Goal: Transaction & Acquisition: Purchase product/service

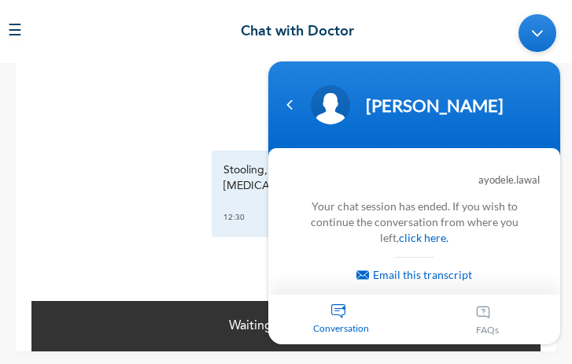
scroll to position [5567, 0]
click at [423, 237] on link "click here." at bounding box center [424, 237] width 50 height 13
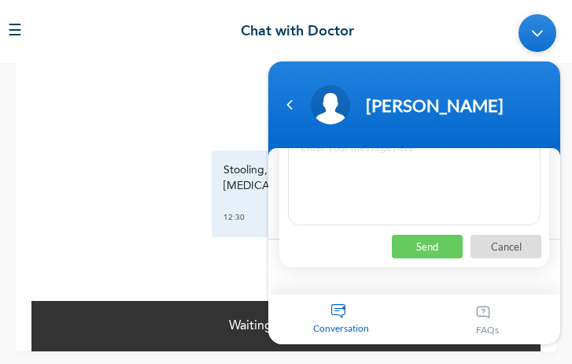
scroll to position [0, 0]
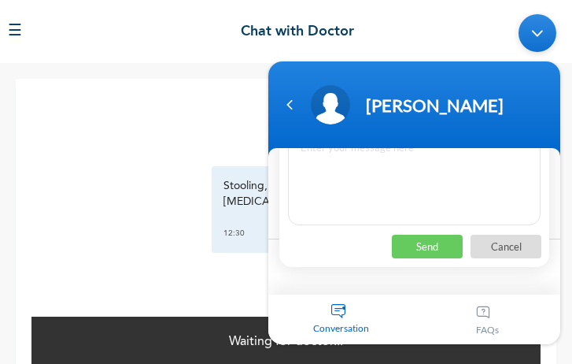
click at [435, 129] on header "[PERSON_NAME]" at bounding box center [414, 108] width 292 height 94
click at [339, 306] on div "Conversation 1" at bounding box center [341, 319] width 146 height 50
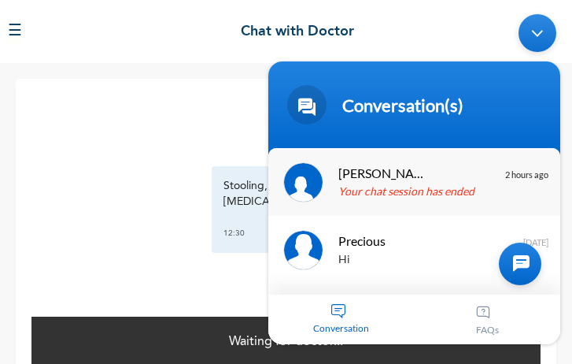
click at [423, 185] on p "Your chat session has ended" at bounding box center [438, 192] width 198 height 18
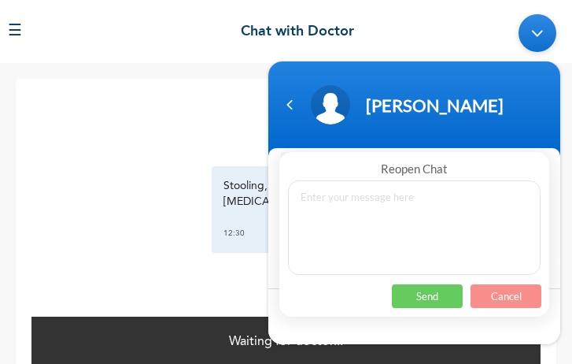
click at [498, 291] on p "Cancel" at bounding box center [506, 296] width 71 height 24
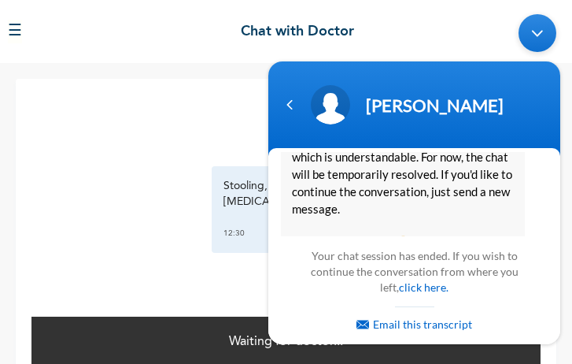
click at [564, 170] on body "[PERSON_NAME] Reopen Chat Cancel Send ayodele.lawal hi [PERSON_NAME] Web Assist…" at bounding box center [415, 179] width 308 height 346
drag, startPoint x: 538, startPoint y: 239, endPoint x: 527, endPoint y: 190, distance: 51.0
click at [527, 190] on section "ayodele.lawal hi [PERSON_NAME] Web Assistant Hello [PERSON_NAME].[PERSON_NAME] …" at bounding box center [414, 246] width 292 height 196
click at [527, 190] on div "It looks like you’ve been away for a while, which is understandable. For now, t…" at bounding box center [414, 191] width 267 height 135
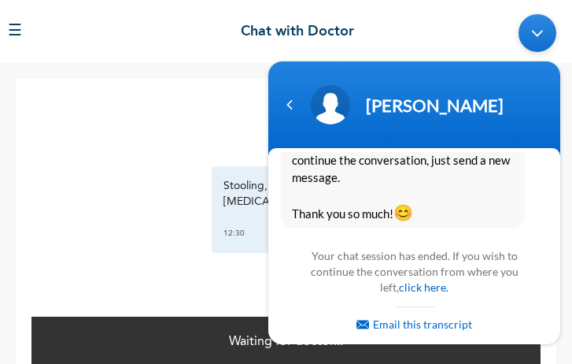
scroll to position [5407, 0]
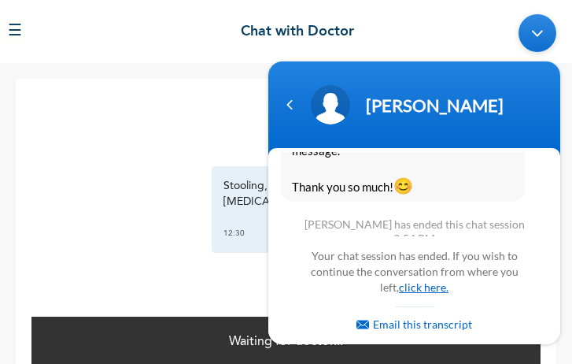
click at [405, 288] on link "click here." at bounding box center [424, 286] width 50 height 13
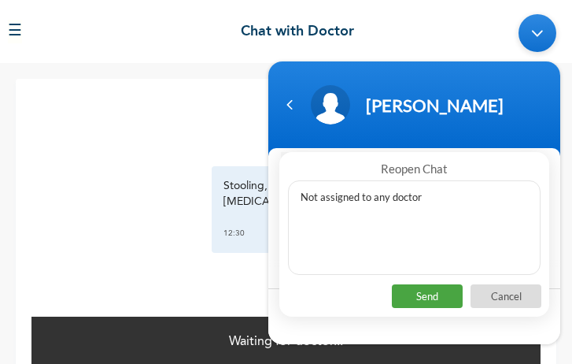
type textarea "Not assigned to any doctor"
click at [421, 290] on p "Send" at bounding box center [427, 296] width 71 height 24
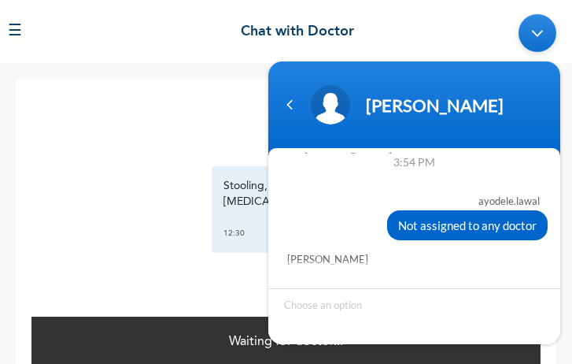
click at [142, 275] on div "[DATE] Stooling, [GEOGRAPHIC_DATA], High temperature(Fever) [MEDICAL_DATA] and …" at bounding box center [285, 197] width 509 height 236
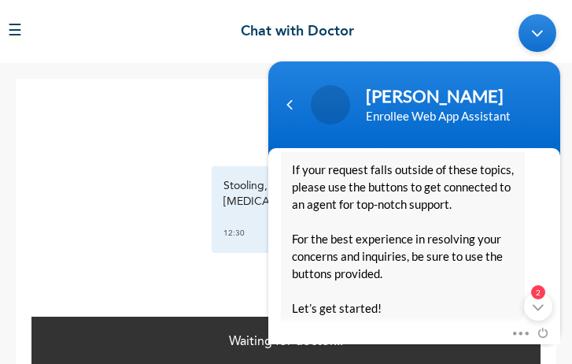
scroll to position [0, 0]
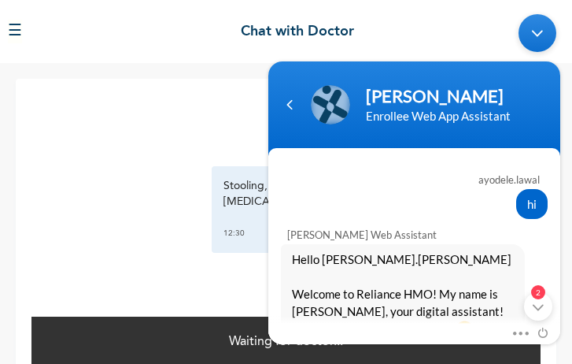
click at [533, 33] on div "Minimize live chat window" at bounding box center [538, 33] width 38 height 38
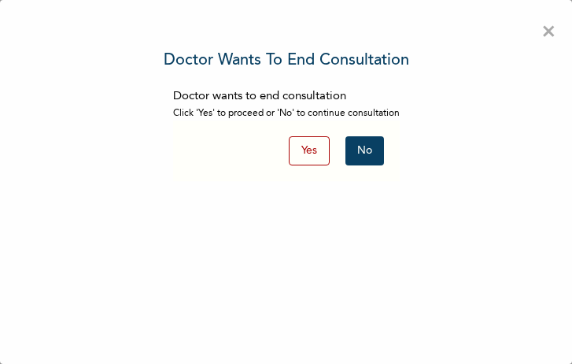
click at [353, 151] on button "No" at bounding box center [365, 150] width 39 height 29
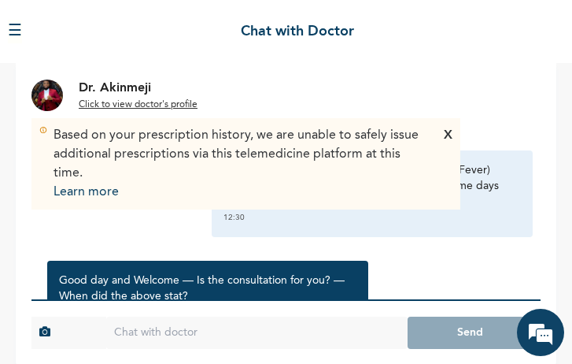
scroll to position [6176, 0]
click at [450, 138] on div "X" at bounding box center [448, 164] width 9 height 76
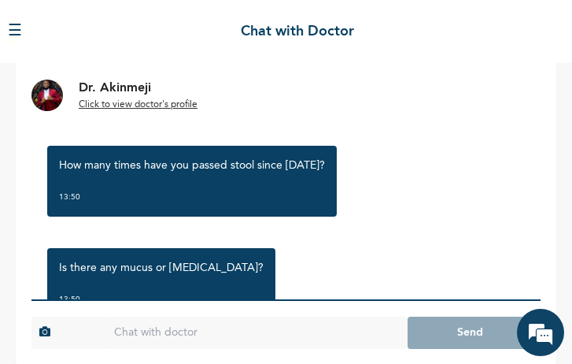
scroll to position [296, 0]
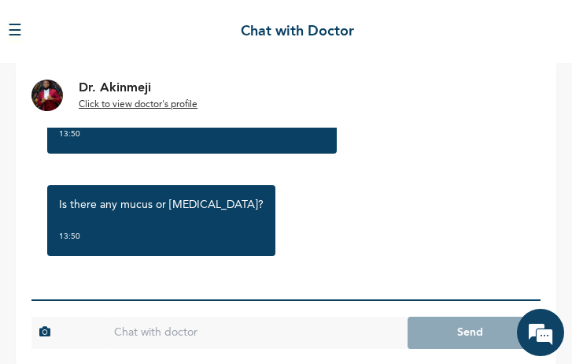
click at [250, 337] on input "text" at bounding box center [256, 332] width 301 height 32
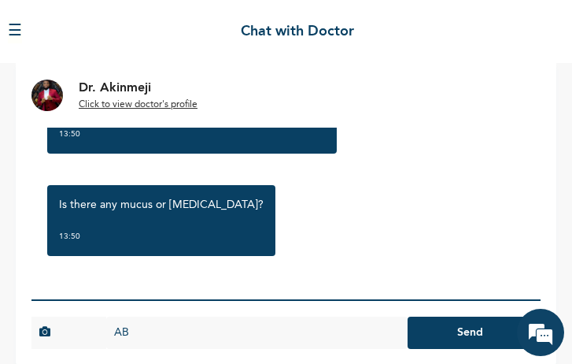
type input "A"
type input "Over a week"
click at [457, 335] on button "Send" at bounding box center [470, 332] width 125 height 32
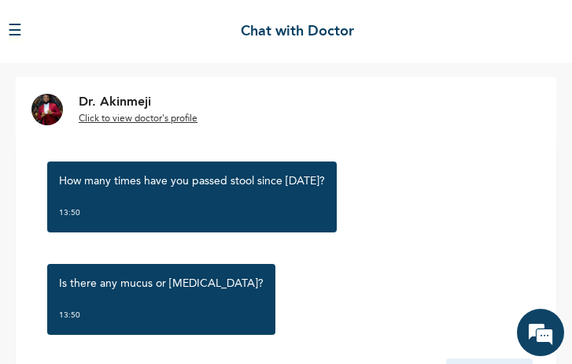
scroll to position [97, 0]
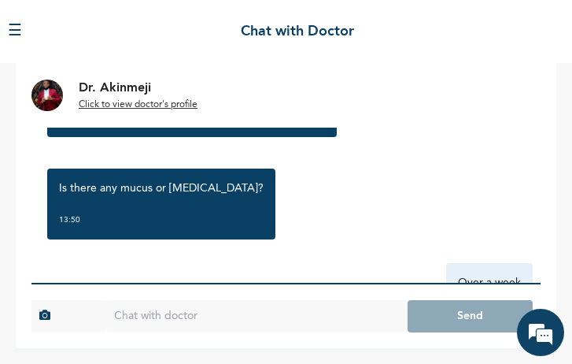
click at [298, 316] on input "text" at bounding box center [256, 316] width 301 height 32
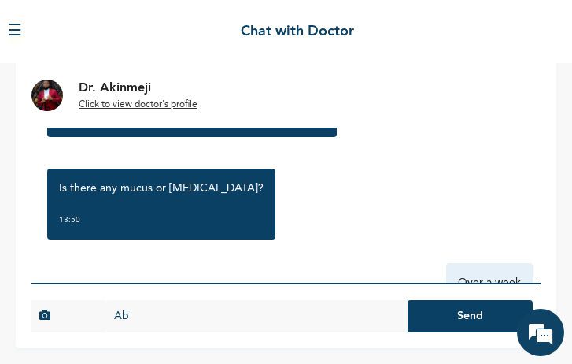
type input "A"
type input "5 times"
click at [408, 300] on button "Send" at bounding box center [470, 316] width 125 height 32
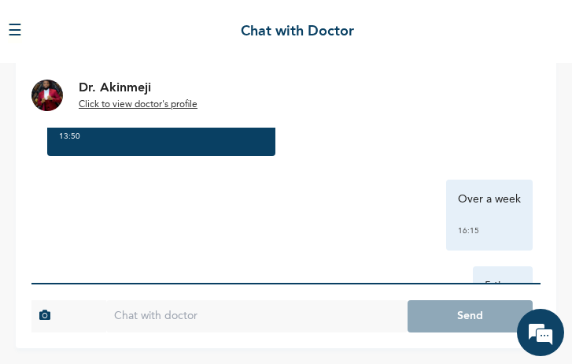
scroll to position [469, 0]
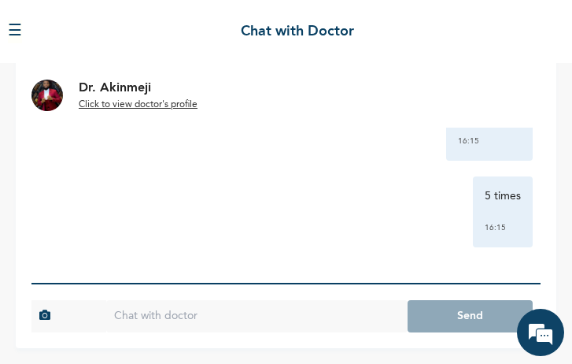
click at [224, 316] on input "text" at bounding box center [256, 316] width 301 height 32
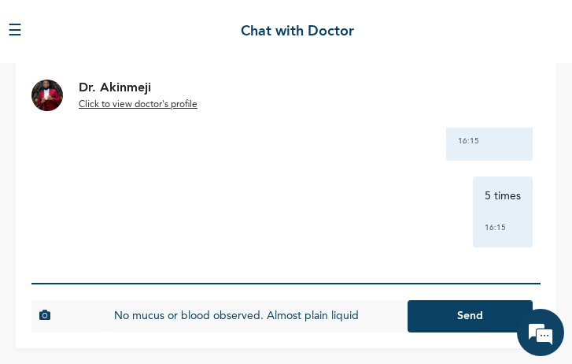
type input "No mucus or blood observed. Almost plain liquid"
click at [408, 300] on button "Send" at bounding box center [470, 316] width 125 height 32
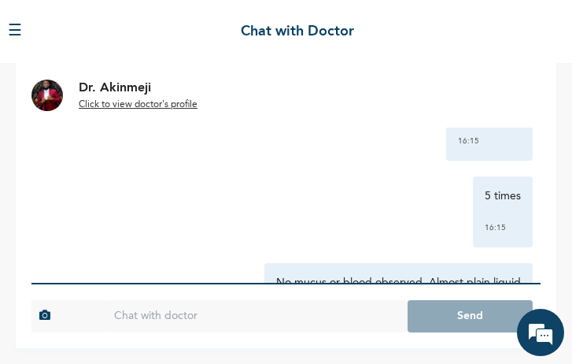
click at [176, 102] on u "Click to view doctor's profile" at bounding box center [138, 104] width 119 height 9
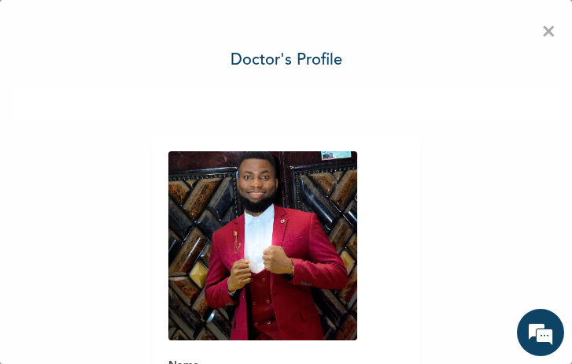
click at [542, 36] on span "×" at bounding box center [549, 32] width 15 height 33
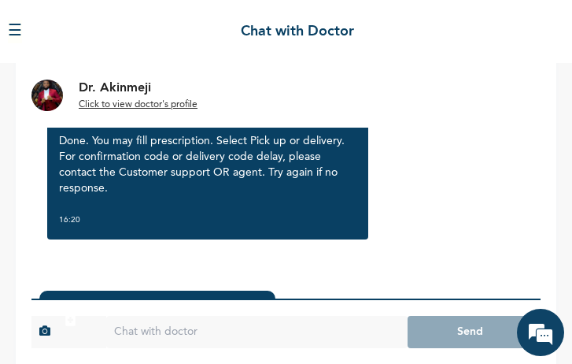
scroll to position [823, 0]
click at [290, 332] on input "text" at bounding box center [256, 332] width 301 height 32
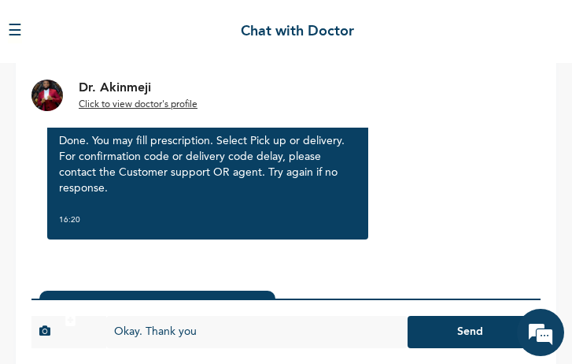
type input "Okay. Thank you"
click at [458, 329] on button "Send" at bounding box center [470, 332] width 125 height 32
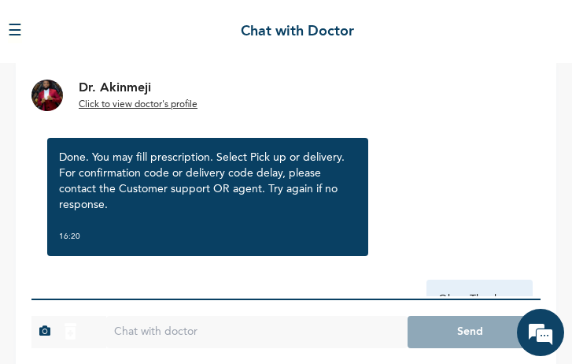
scroll to position [910, 0]
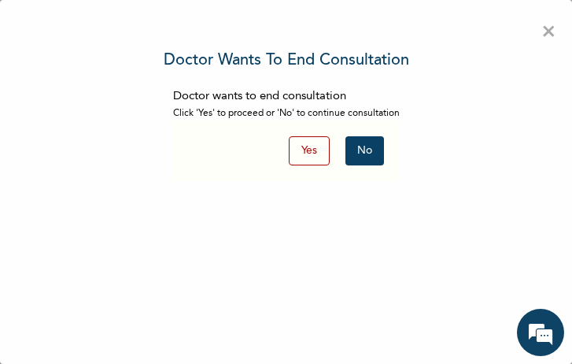
click at [346, 150] on button "No" at bounding box center [365, 150] width 39 height 29
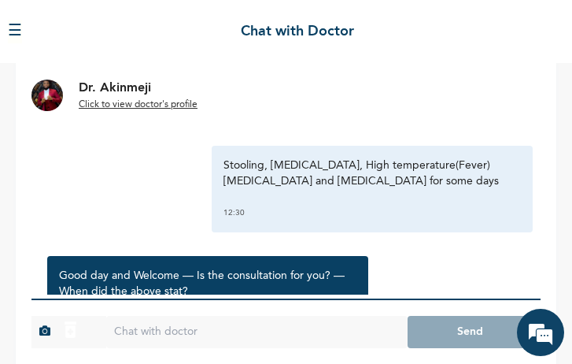
scroll to position [186, 0]
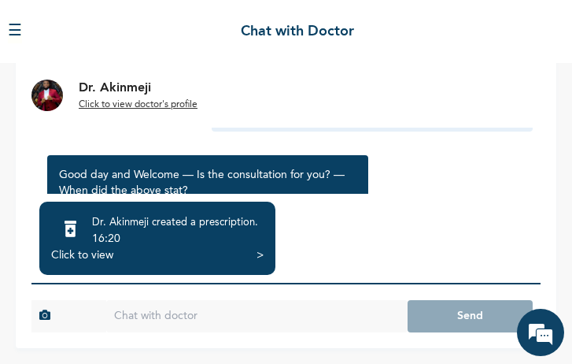
click at [97, 249] on div "Click to view" at bounding box center [82, 255] width 62 height 16
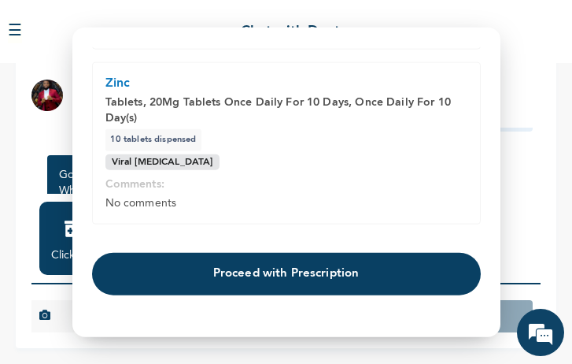
scroll to position [570, 0]
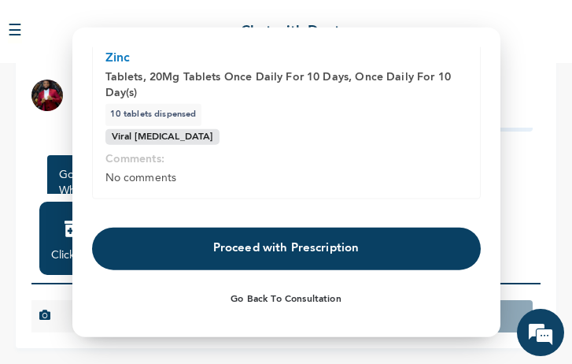
click at [327, 260] on button "Proceed with Prescription" at bounding box center [286, 248] width 389 height 43
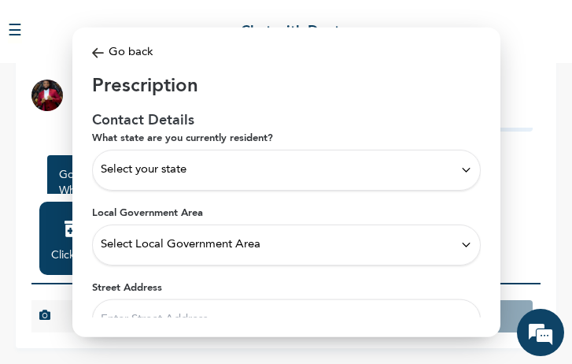
scroll to position [0, 0]
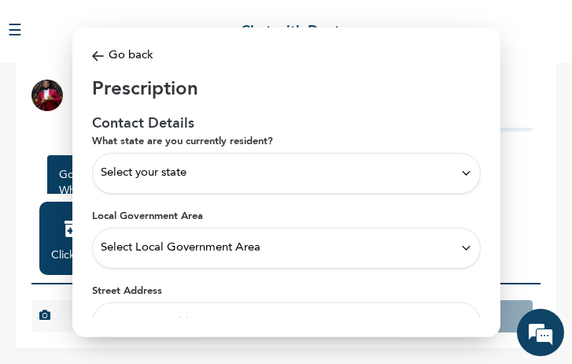
click at [347, 179] on div "Select your state" at bounding box center [287, 172] width 372 height 17
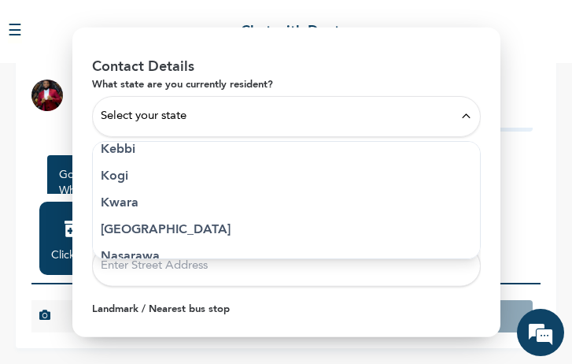
scroll to position [597, 0]
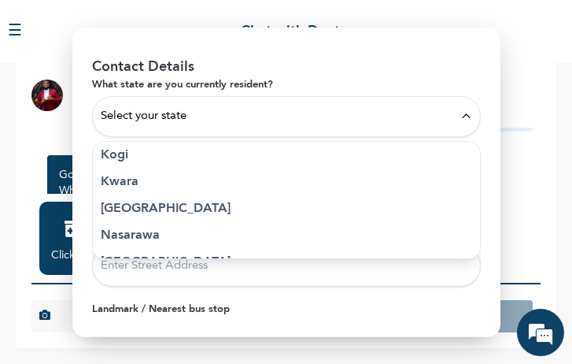
click at [224, 205] on p "Lagos" at bounding box center [287, 207] width 372 height 19
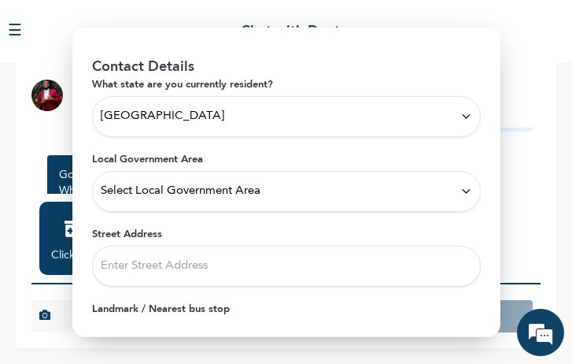
click at [311, 193] on div "Select Local Government Area" at bounding box center [287, 190] width 372 height 17
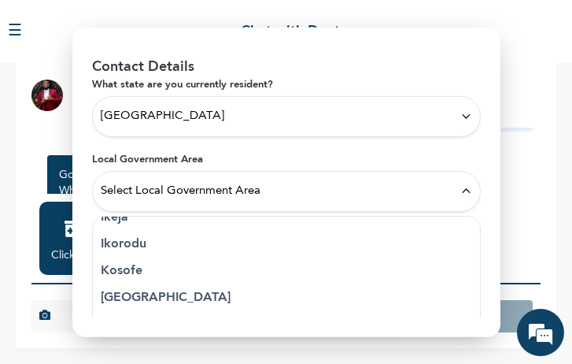
scroll to position [266, 0]
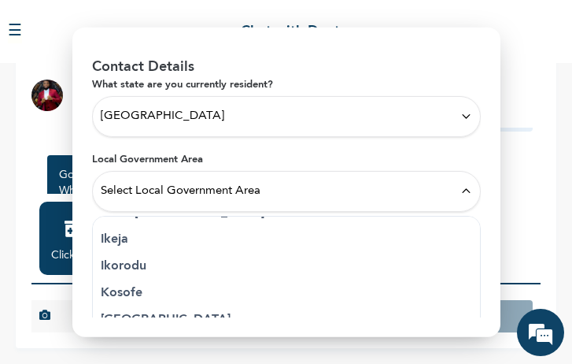
click at [178, 238] on p "Ikeja" at bounding box center [287, 238] width 372 height 19
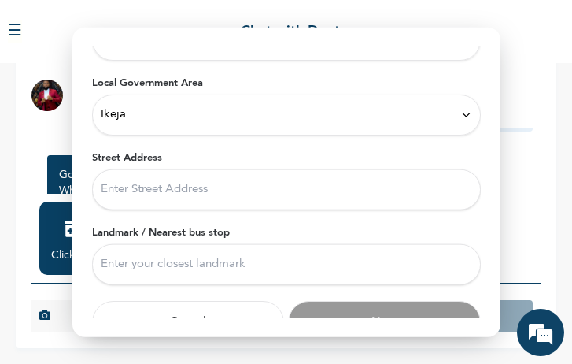
scroll to position [159, 0]
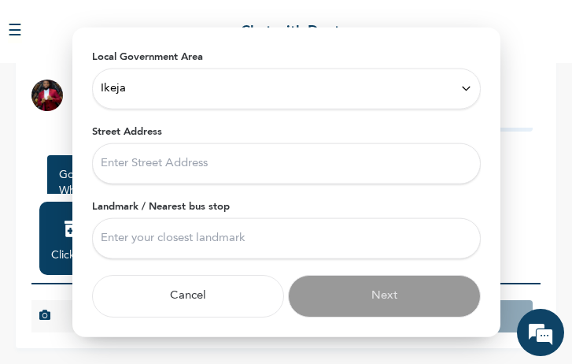
click at [295, 156] on input "Street Address" at bounding box center [286, 162] width 389 height 41
type input "Awolowo Way"
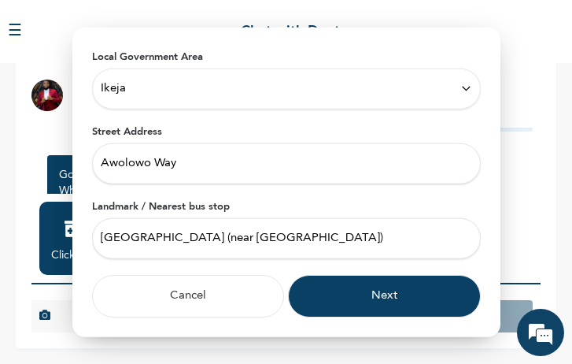
type input "Trinity Mall (near MAN House)"
click at [100, 168] on input "Awolowo Way" at bounding box center [286, 162] width 389 height 41
type input "79, Awolowo Way"
click at [266, 239] on input "Trinity Mall (near MAN House)" at bounding box center [286, 237] width 389 height 41
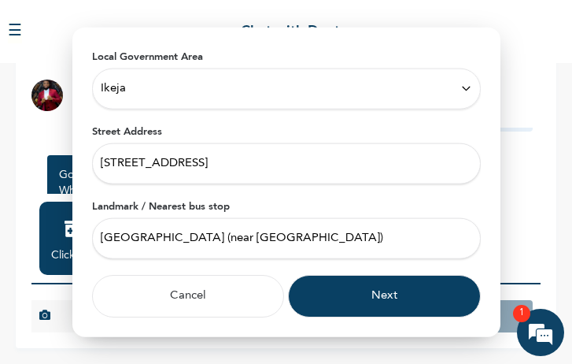
click at [367, 298] on button "Next" at bounding box center [384, 295] width 193 height 43
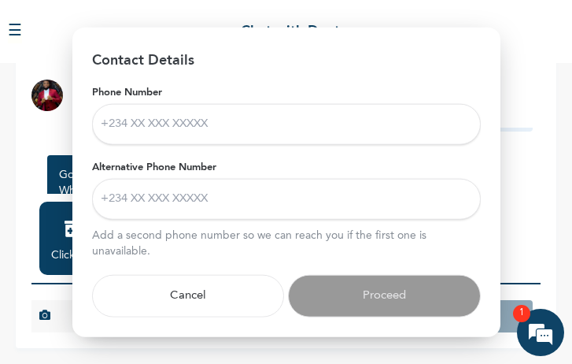
scroll to position [75, 0]
click at [324, 110] on input "Phone Number" at bounding box center [286, 123] width 389 height 41
type input "08092343226"
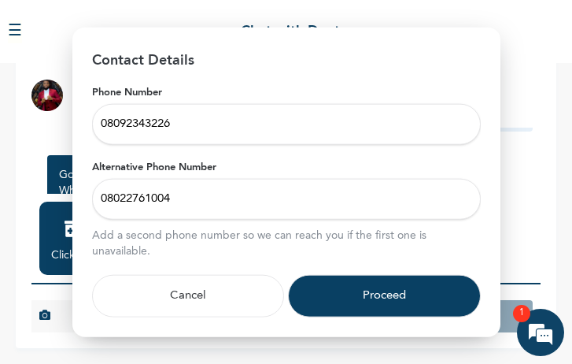
type input "08022761004"
click at [422, 277] on button "Proceed" at bounding box center [384, 295] width 193 height 43
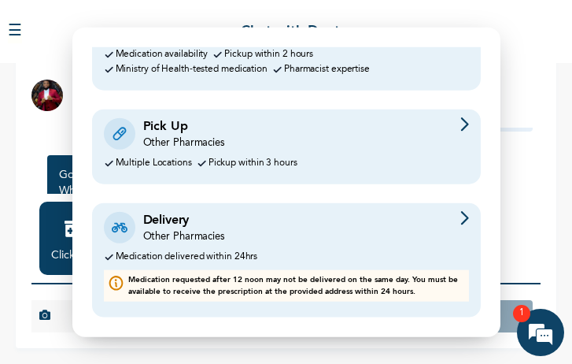
scroll to position [172, 0]
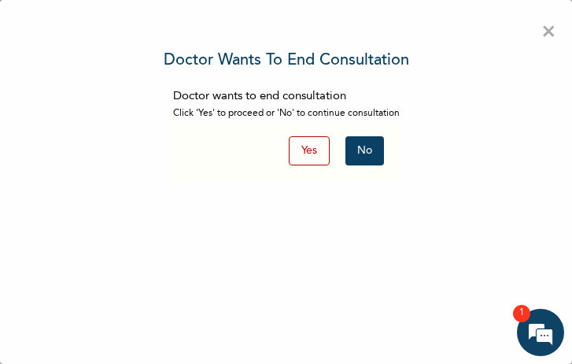
click at [361, 153] on button "No" at bounding box center [365, 150] width 39 height 29
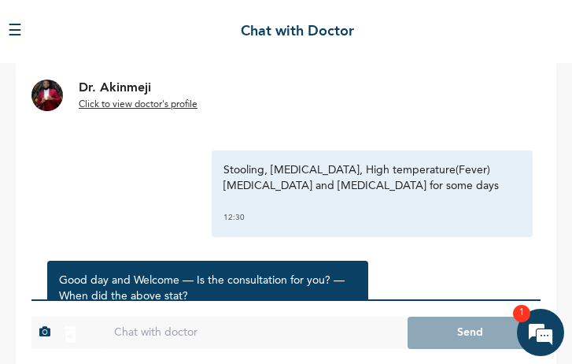
scroll to position [186, 0]
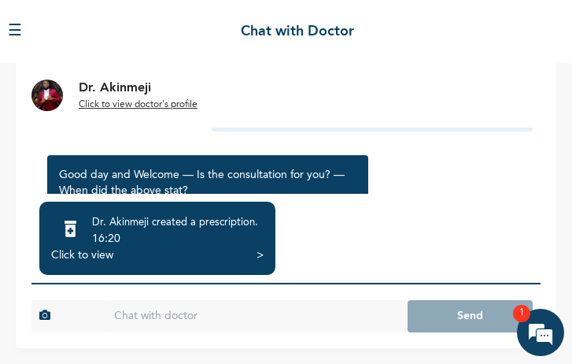
click at [208, 246] on div "Dr. Akinmeji created a prescription . 16:20" at bounding box center [157, 230] width 213 height 34
click at [257, 252] on div ">" at bounding box center [260, 255] width 7 height 16
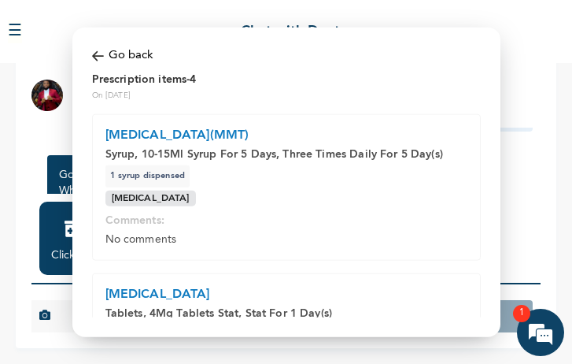
scroll to position [570, 0]
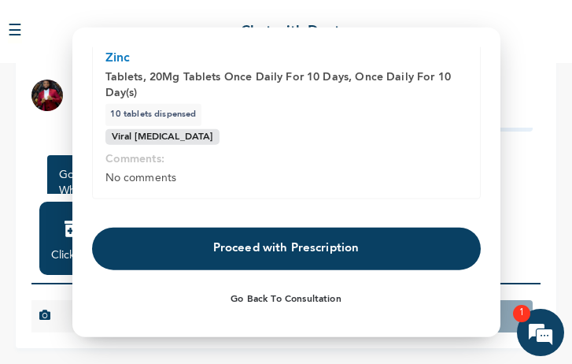
click at [379, 251] on button "Proceed with Prescription" at bounding box center [286, 248] width 389 height 43
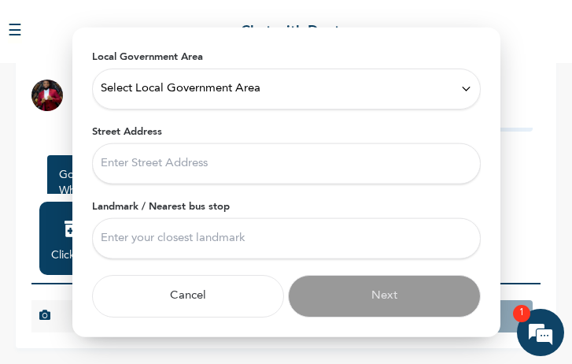
scroll to position [159, 0]
click at [244, 88] on span "Select Local Government Area" at bounding box center [181, 88] width 160 height 17
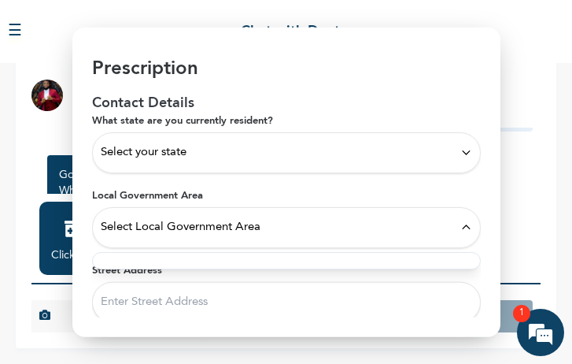
scroll to position [0, 0]
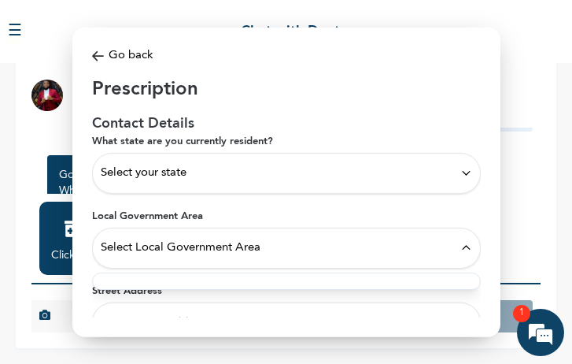
click at [268, 176] on div "Select your state" at bounding box center [287, 172] width 372 height 17
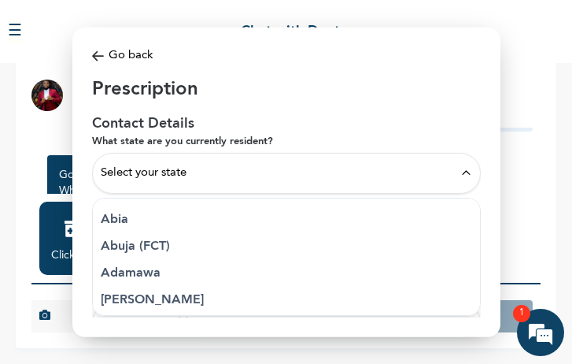
click at [259, 172] on div "Select your state" at bounding box center [287, 172] width 372 height 17
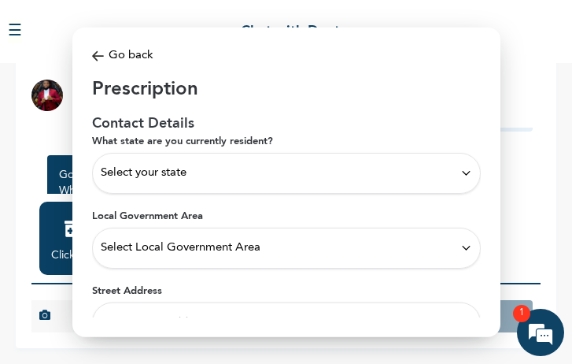
click at [372, 192] on div "Select your state" at bounding box center [286, 172] width 389 height 41
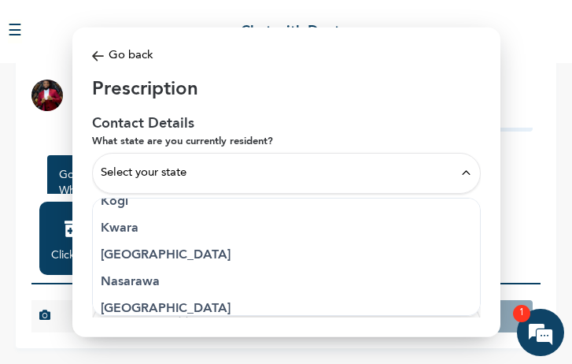
scroll to position [628, 0]
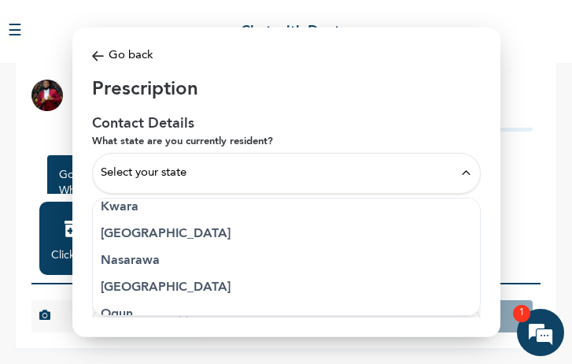
click at [261, 231] on p "Lagos" at bounding box center [287, 233] width 372 height 19
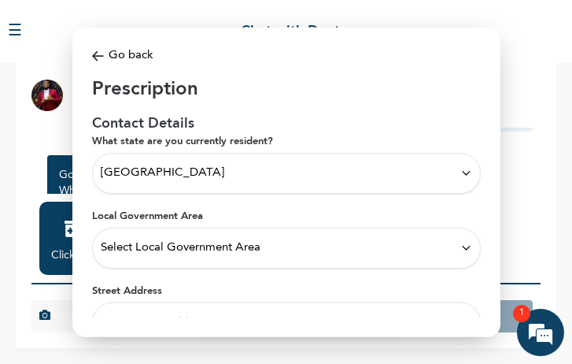
click at [219, 267] on div "Select Local Government Area" at bounding box center [286, 247] width 389 height 41
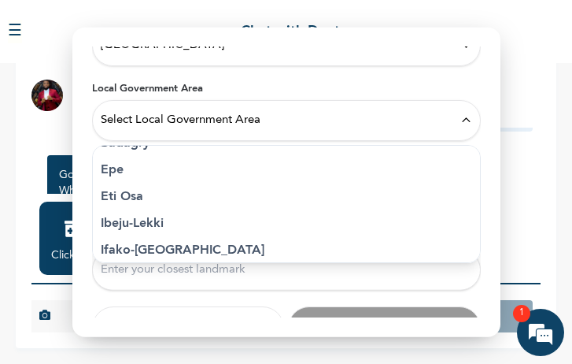
scroll to position [212, 0]
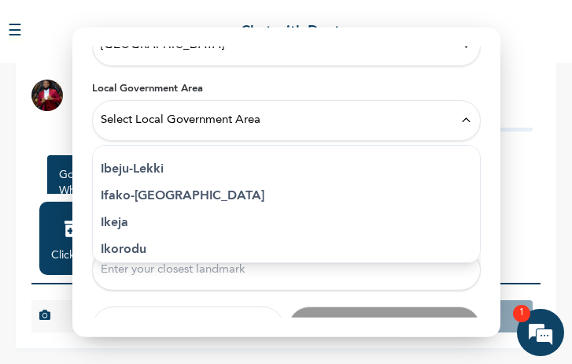
click at [312, 226] on p "Ikeja" at bounding box center [287, 222] width 372 height 19
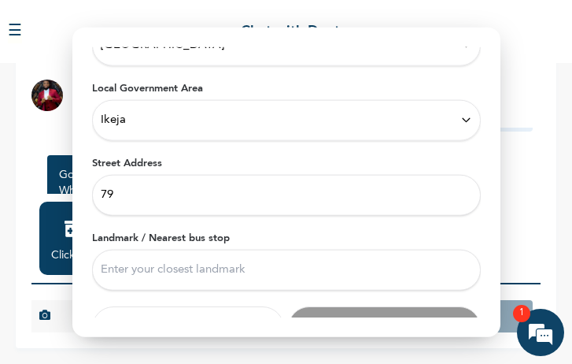
type input "79, Awolowo Way"
click at [201, 270] on input "Landmark / Nearest bus stop" at bounding box center [286, 269] width 389 height 41
type input "Trinity Mall (near MAN House)"
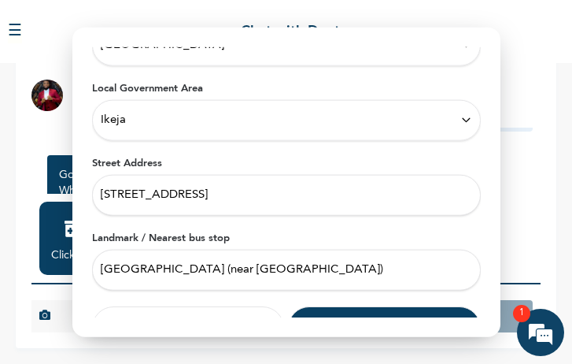
click at [350, 311] on button "Next" at bounding box center [384, 326] width 193 height 43
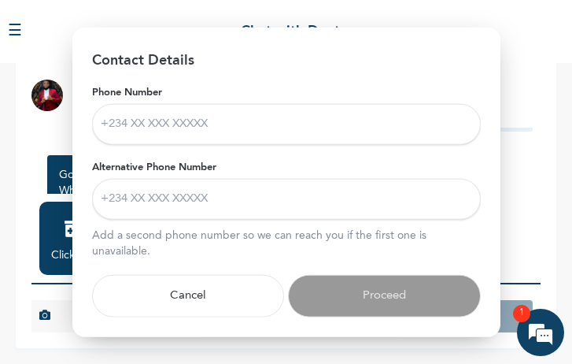
scroll to position [75, 0]
click at [281, 118] on input "Phone Number" at bounding box center [286, 123] width 389 height 41
type input "08092343226"
type input "08022761004"
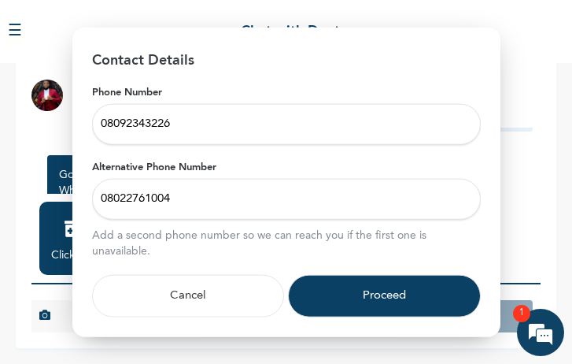
click at [371, 281] on button "Proceed" at bounding box center [384, 295] width 193 height 43
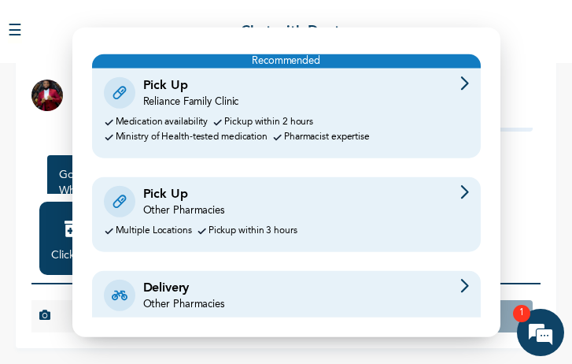
click at [339, 295] on div "Delivery Other Pharmacies" at bounding box center [286, 295] width 365 height 33
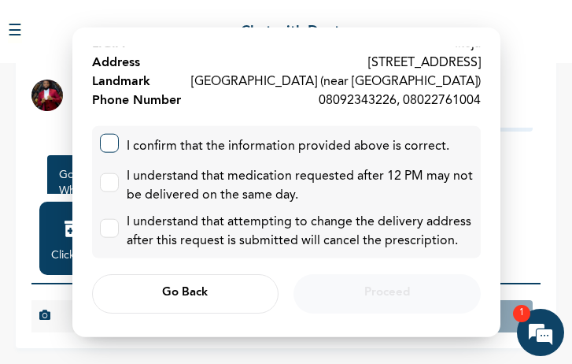
click at [105, 142] on input "checkbox" at bounding box center [106, 139] width 10 height 10
checkbox input "true"
click at [108, 185] on label at bounding box center [109, 181] width 19 height 19
click at [108, 183] on input "checkbox" at bounding box center [106, 178] width 10 height 10
checkbox input "true"
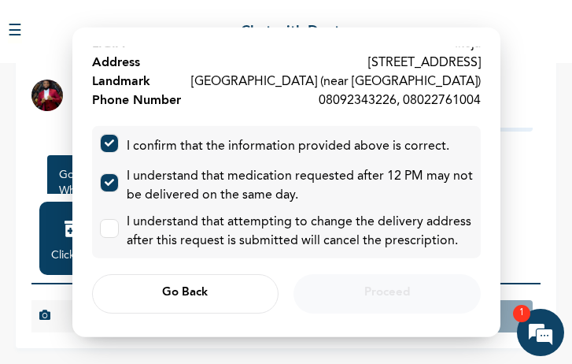
click at [110, 210] on div "I confirm that the information provided above is correct. I understand that med…" at bounding box center [286, 191] width 389 height 132
click at [111, 233] on label at bounding box center [109, 227] width 19 height 19
click at [111, 229] on input "checkbox" at bounding box center [106, 224] width 10 height 10
checkbox input "true"
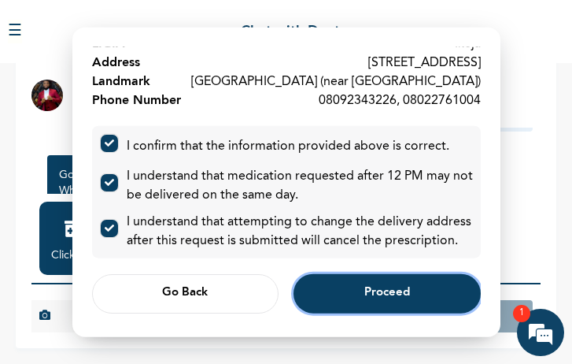
click at [393, 303] on button "Proceed" at bounding box center [387, 292] width 187 height 39
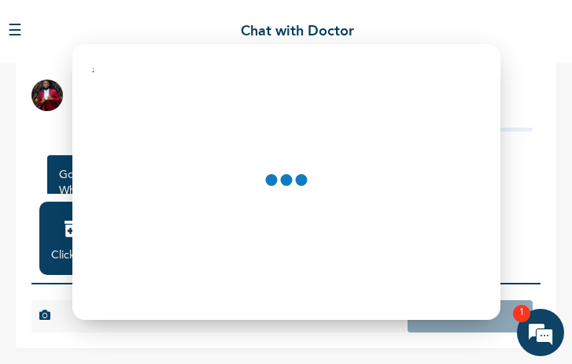
scroll to position [0, 0]
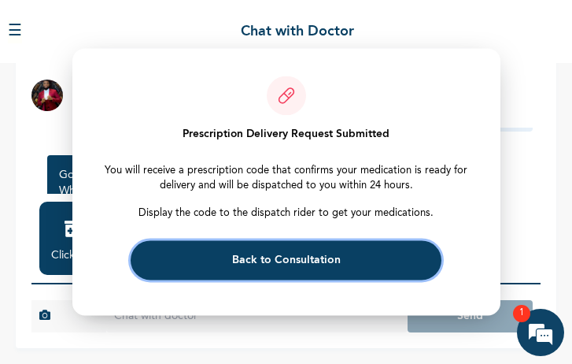
click at [361, 257] on button "Back to Consultation" at bounding box center [286, 260] width 311 height 39
